Goal: Task Accomplishment & Management: Complete application form

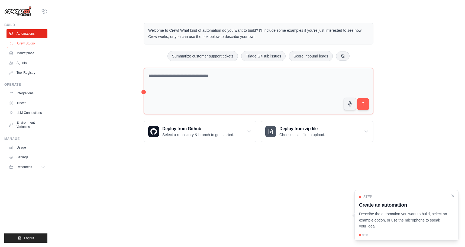
drag, startPoint x: 31, startPoint y: 45, endPoint x: 42, endPoint y: 45, distance: 10.9
click at [31, 45] on link "Crew Studio" at bounding box center [27, 43] width 41 height 9
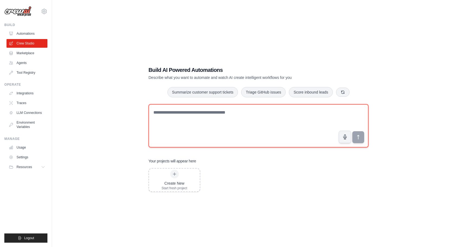
click at [237, 115] on textarea at bounding box center [259, 125] width 220 height 43
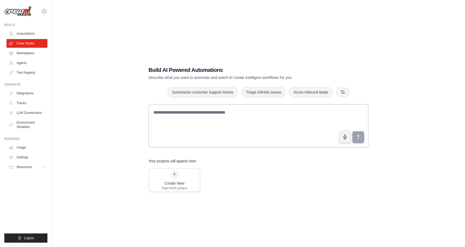
click at [167, 71] on h1 "Build AI Powered Automations" at bounding box center [240, 70] width 182 height 8
click at [25, 52] on link "Marketplace" at bounding box center [27, 53] width 41 height 9
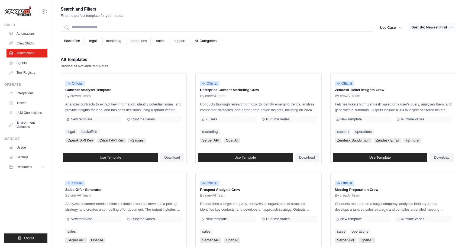
click at [429, 28] on button "Sort By: Newest First" at bounding box center [433, 28] width 48 height 10
click at [394, 27] on button "Use Case" at bounding box center [391, 28] width 28 height 10
click at [90, 104] on p "Analyzes contracts to extract key information, identify potential issues, and p…" at bounding box center [123, 106] width 117 height 11
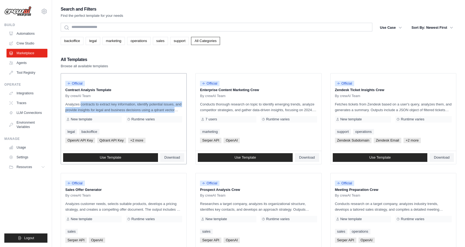
click at [90, 104] on p "Analyzes contracts to extract key information, identify potential issues, and p…" at bounding box center [123, 106] width 117 height 11
click at [94, 111] on span "button" at bounding box center [94, 111] width 0 height 0
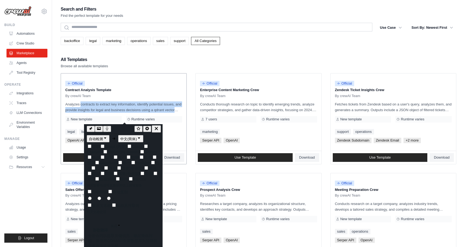
click at [114, 100] on div "Official Contract Analysis Template By crewAI Team Analyzes contracts to extrac…" at bounding box center [124, 112] width 126 height 77
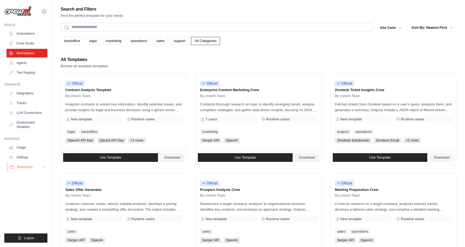
click at [36, 165] on button "Resources" at bounding box center [27, 167] width 41 height 9
click at [30, 113] on link "LLM Connections" at bounding box center [27, 113] width 41 height 9
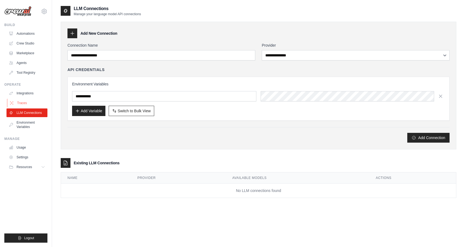
click at [18, 102] on link "Traces" at bounding box center [27, 103] width 41 height 9
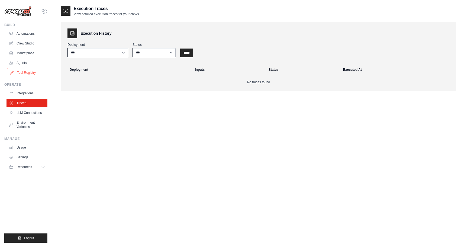
click at [21, 74] on link "Tool Registry" at bounding box center [27, 72] width 41 height 9
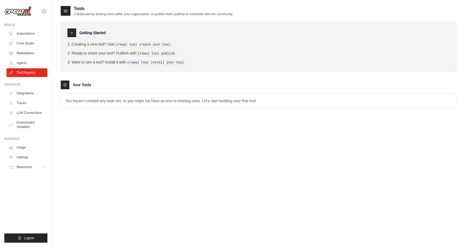
click at [120, 101] on p "You haven't created any tools yet, or you might not have access to existing one…" at bounding box center [259, 101] width 396 height 14
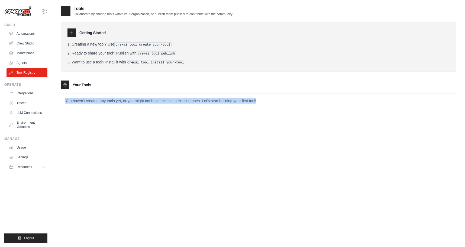
click at [120, 101] on p "You haven't created any tools yet, or you might not have access to existing one…" at bounding box center [259, 101] width 396 height 14
click at [160, 101] on p "You haven't created any tools yet, or you might not have access to existing one…" at bounding box center [259, 101] width 396 height 14
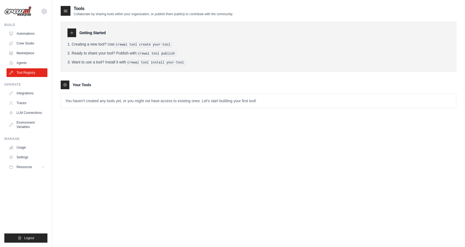
click at [147, 44] on pre "crewai tool create your-tool" at bounding box center [143, 44] width 58 height 5
click at [26, 91] on link "Integrations" at bounding box center [27, 93] width 41 height 9
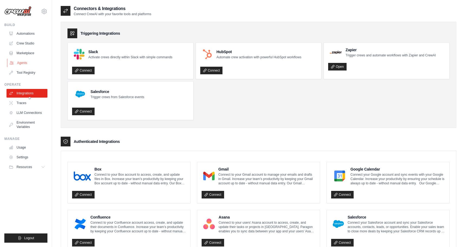
click at [17, 65] on link "Agents" at bounding box center [27, 63] width 41 height 9
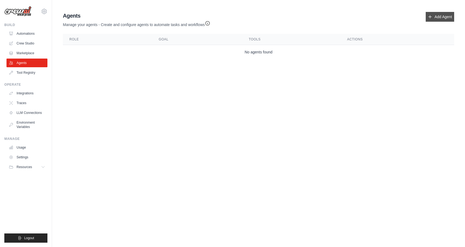
click at [444, 15] on link "Add Agent" at bounding box center [440, 17] width 28 height 10
click at [44, 12] on icon at bounding box center [44, 12] width 2 height 2
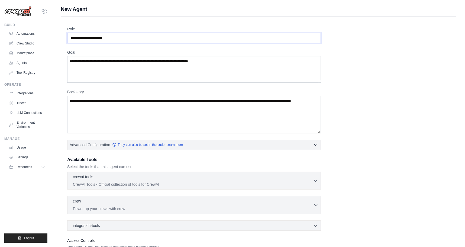
click at [139, 35] on input "Role" at bounding box center [194, 38] width 254 height 10
click at [102, 65] on textarea "Goal" at bounding box center [194, 69] width 254 height 27
click at [128, 111] on textarea "Backstory" at bounding box center [194, 114] width 254 height 37
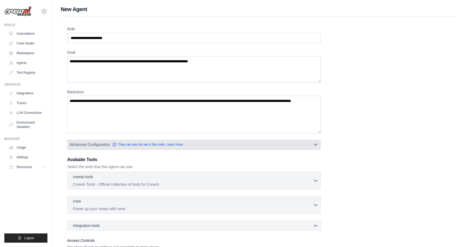
click at [314, 146] on icon "button" at bounding box center [315, 144] width 5 height 5
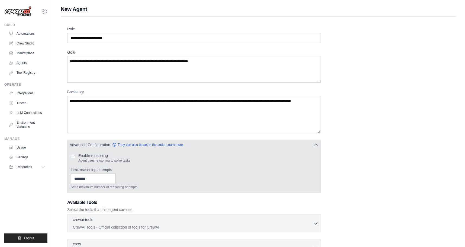
click at [95, 156] on label "Enable reasoning" at bounding box center [104, 155] width 52 height 5
click at [180, 166] on div "Enable reasoning Agent uses reasoning to solve tasks Limit reasoning attempts S…" at bounding box center [194, 171] width 247 height 36
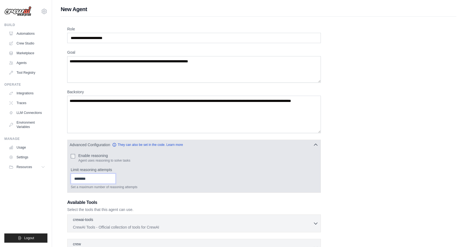
click at [104, 180] on input "Limit reasoning attempts" at bounding box center [93, 179] width 45 height 10
type input "*"
click at [113, 177] on input "*" at bounding box center [93, 179] width 45 height 10
click at [113, 180] on input "*" at bounding box center [93, 179] width 45 height 10
click at [158, 177] on div "* Set a maximum number of reasoning attempts" at bounding box center [194, 182] width 247 height 16
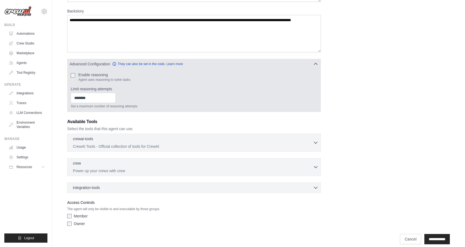
scroll to position [87, 0]
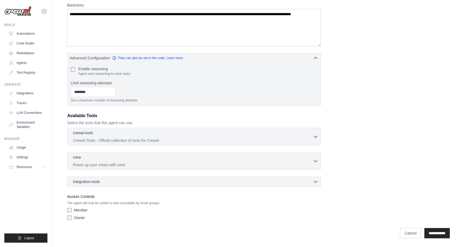
click at [147, 221] on div "Member Owner" at bounding box center [194, 215] width 254 height 15
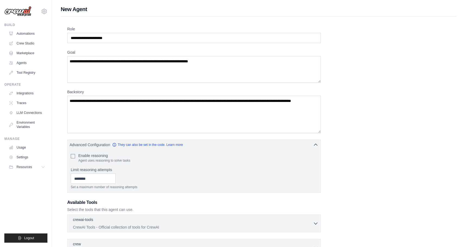
click at [20, 9] on img at bounding box center [17, 11] width 27 height 10
click at [23, 12] on img at bounding box center [17, 11] width 27 height 10
click at [25, 34] on link "Automations" at bounding box center [27, 33] width 41 height 9
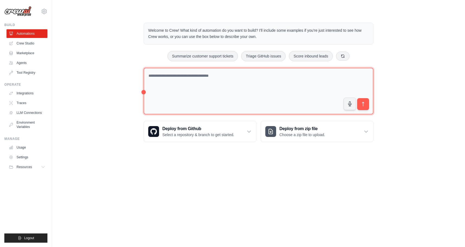
click at [241, 89] on textarea at bounding box center [259, 91] width 230 height 47
click at [244, 89] on textarea at bounding box center [259, 91] width 230 height 47
